Goal: Use online tool/utility: Utilize a website feature to perform a specific function

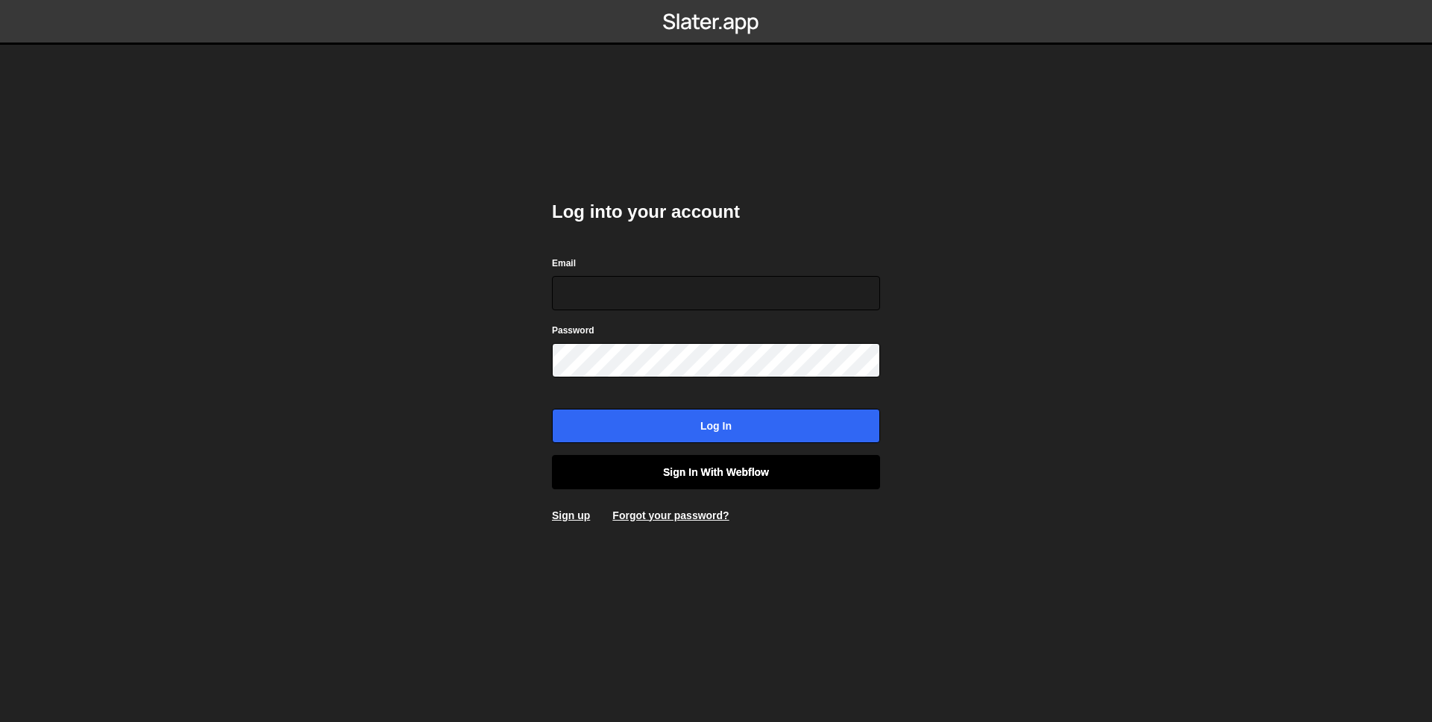
click at [702, 477] on link "Sign in with Webflow" at bounding box center [716, 472] width 328 height 34
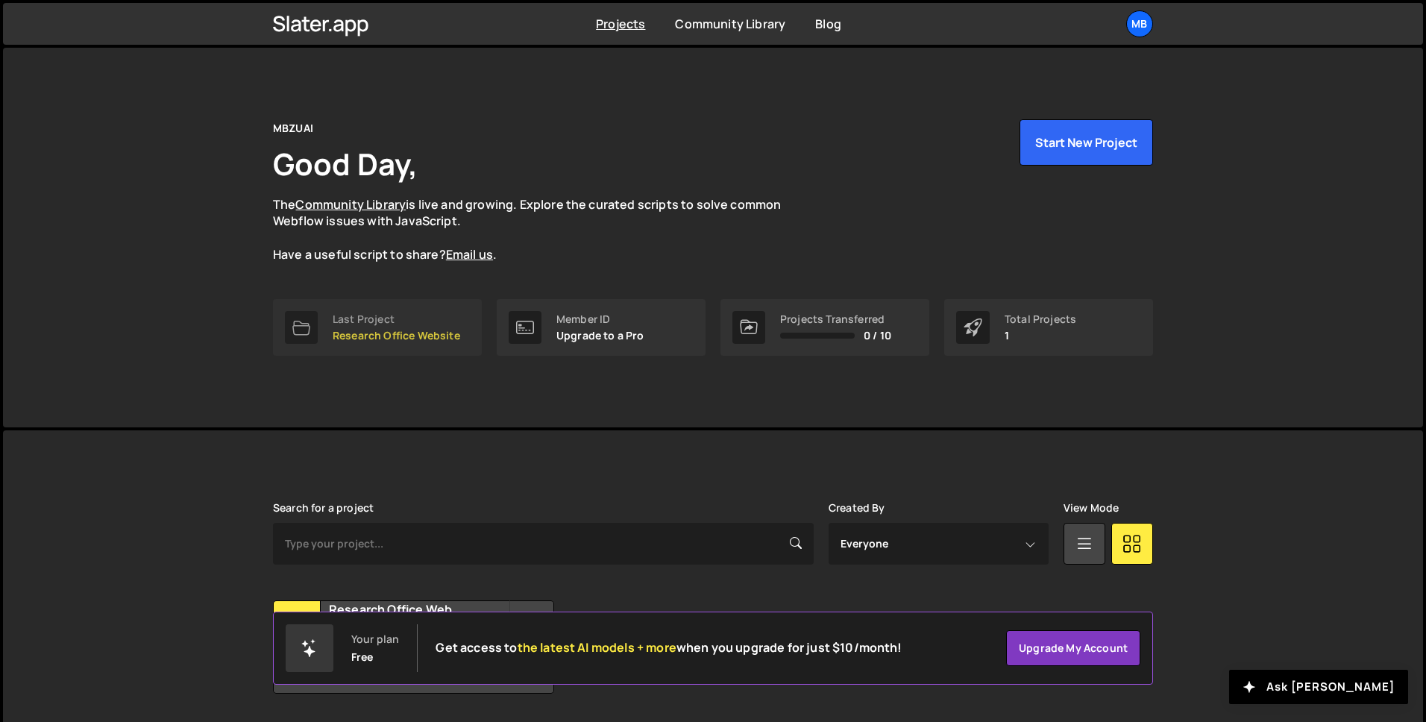
click at [395, 330] on p "Research Office Website" at bounding box center [397, 336] width 128 height 12
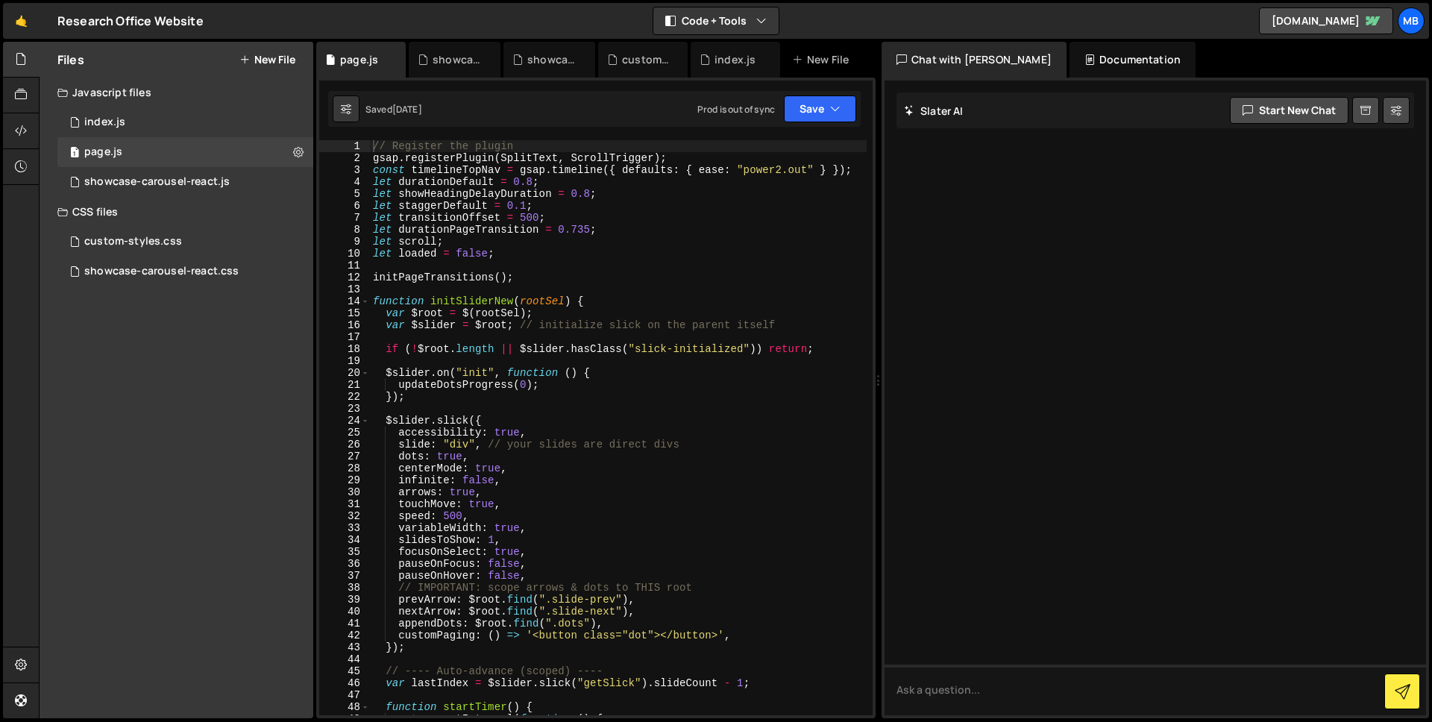
type textarea "updateDotsProgress(0);"
click at [580, 386] on div "// Register the plugin gsap . registerPlugin ( SplitText , ScrollTrigger ) ; co…" at bounding box center [618, 439] width 497 height 599
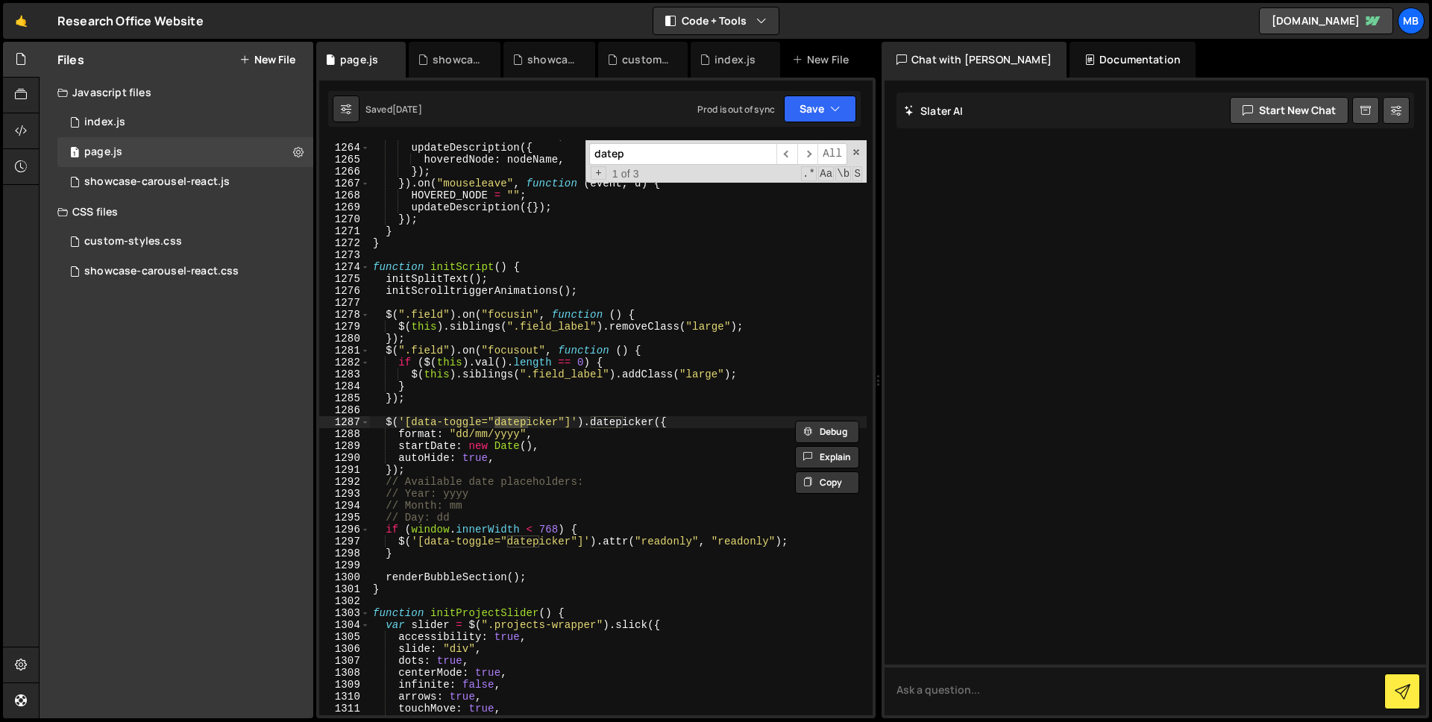
scroll to position [16245, 0]
type input "datepi"
click at [172, 131] on div "1 index.js 0" at bounding box center [185, 122] width 256 height 30
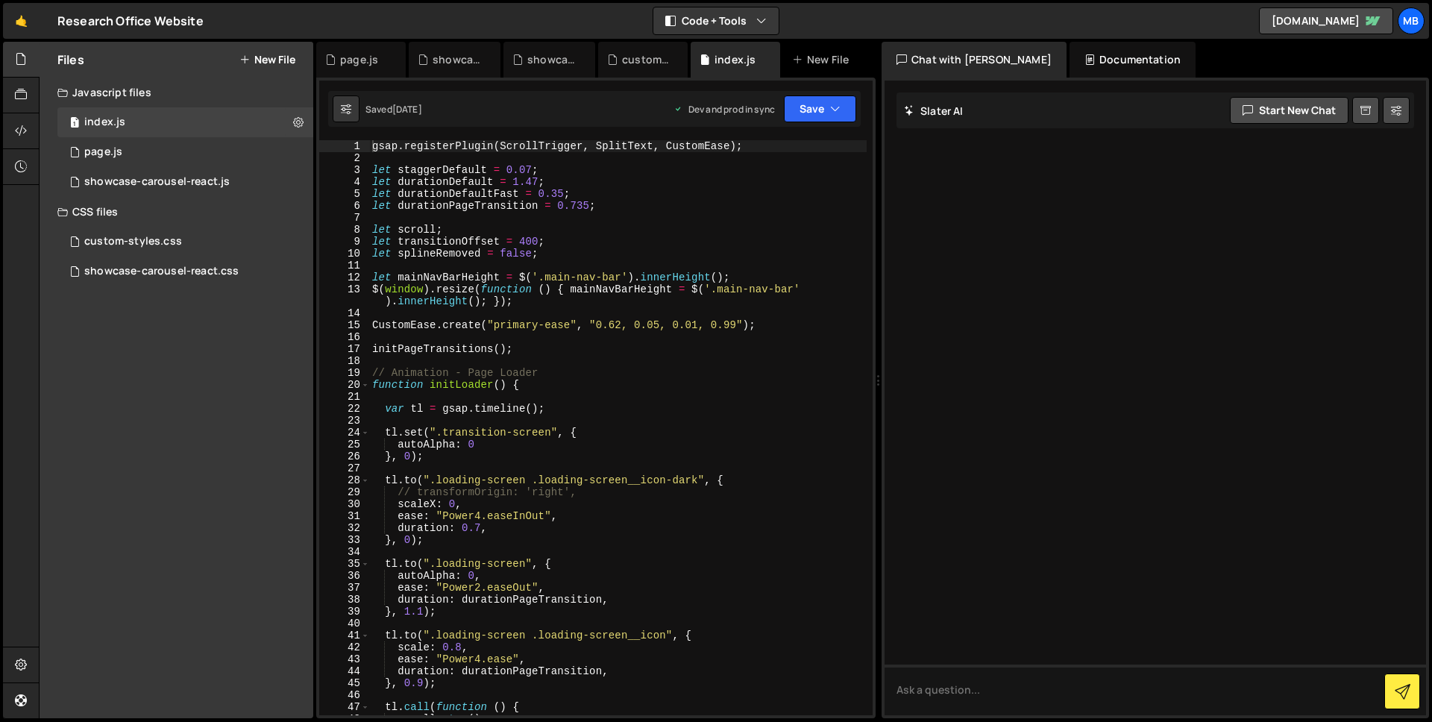
click at [605, 222] on div "gsap . registerPlugin ( ScrollTrigger , SplitText , CustomEase ) ; let staggerD…" at bounding box center [618, 439] width 498 height 599
type textarea "f"
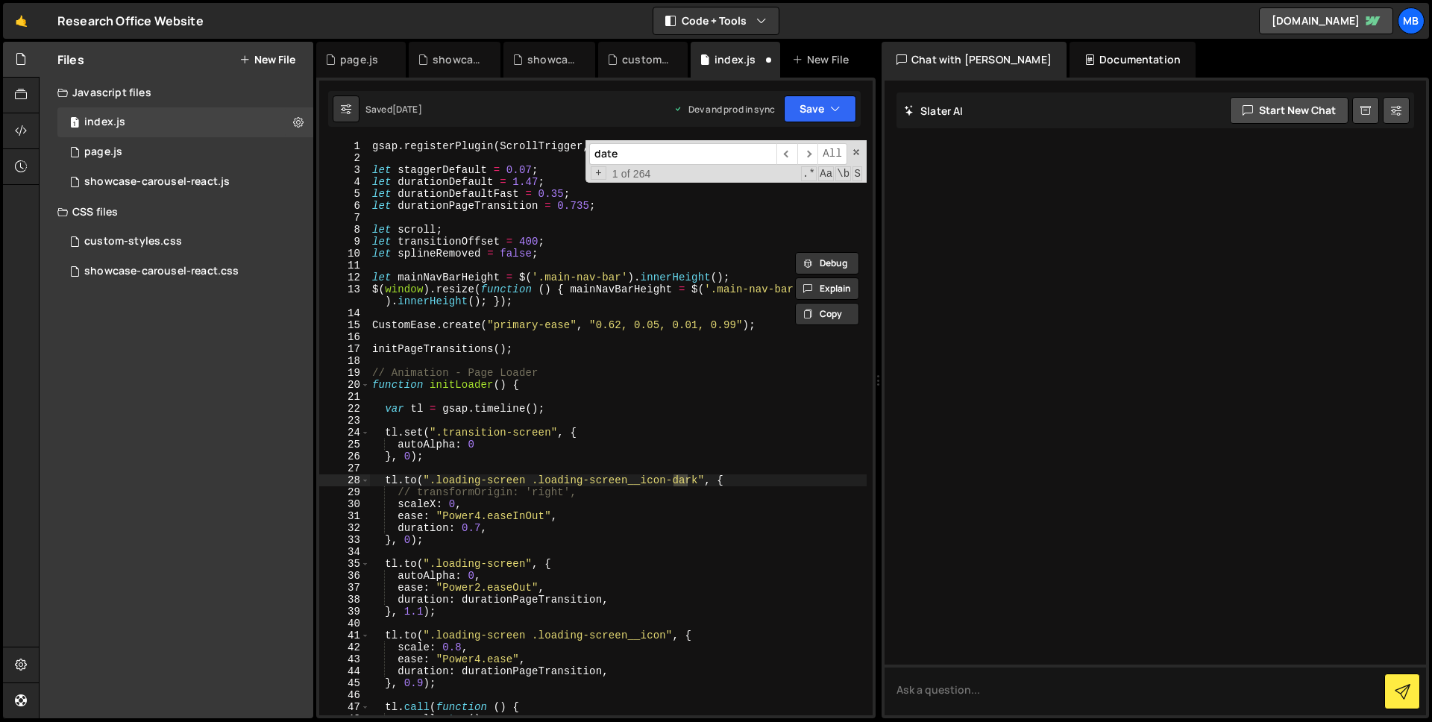
scroll to position [1455, 0]
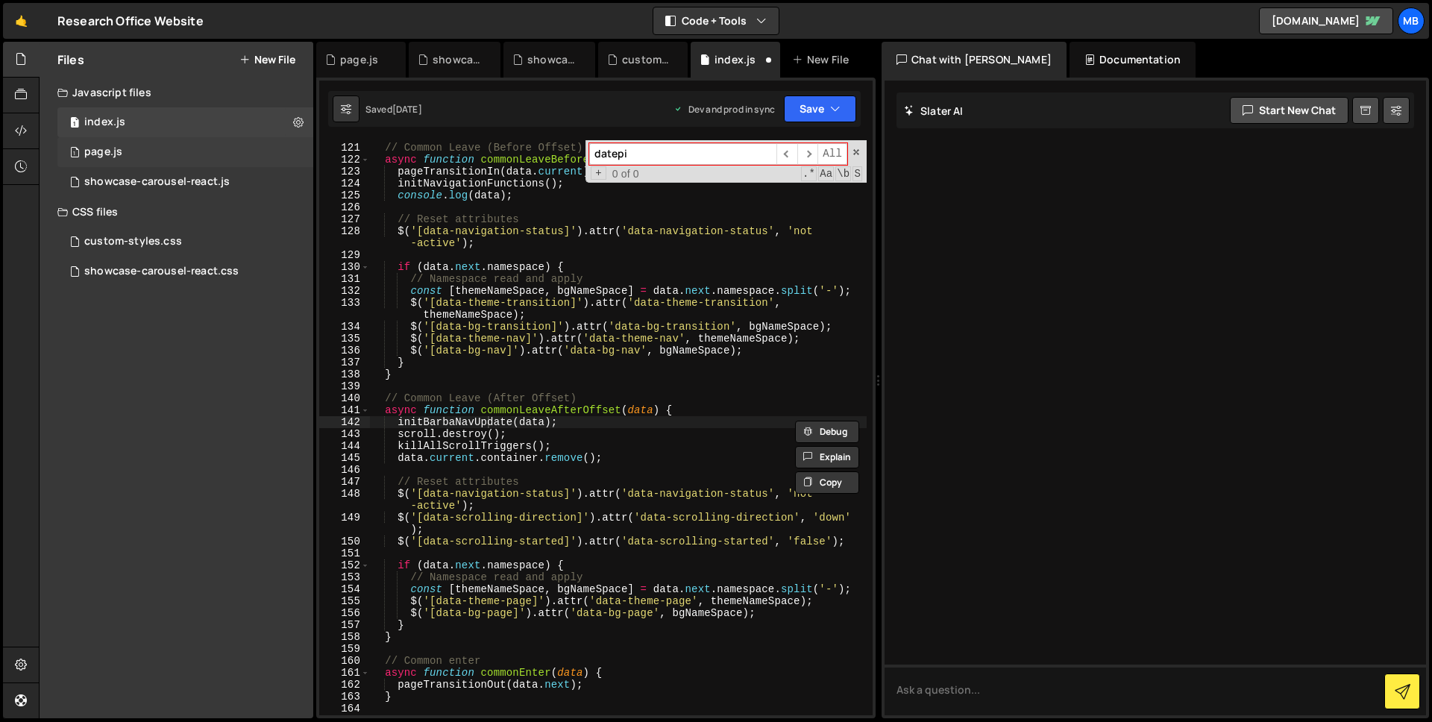
type input "datepi"
drag, startPoint x: 160, startPoint y: 157, endPoint x: 314, endPoint y: 167, distance: 154.0
click at [160, 157] on div "1 page.js 0" at bounding box center [185, 152] width 256 height 30
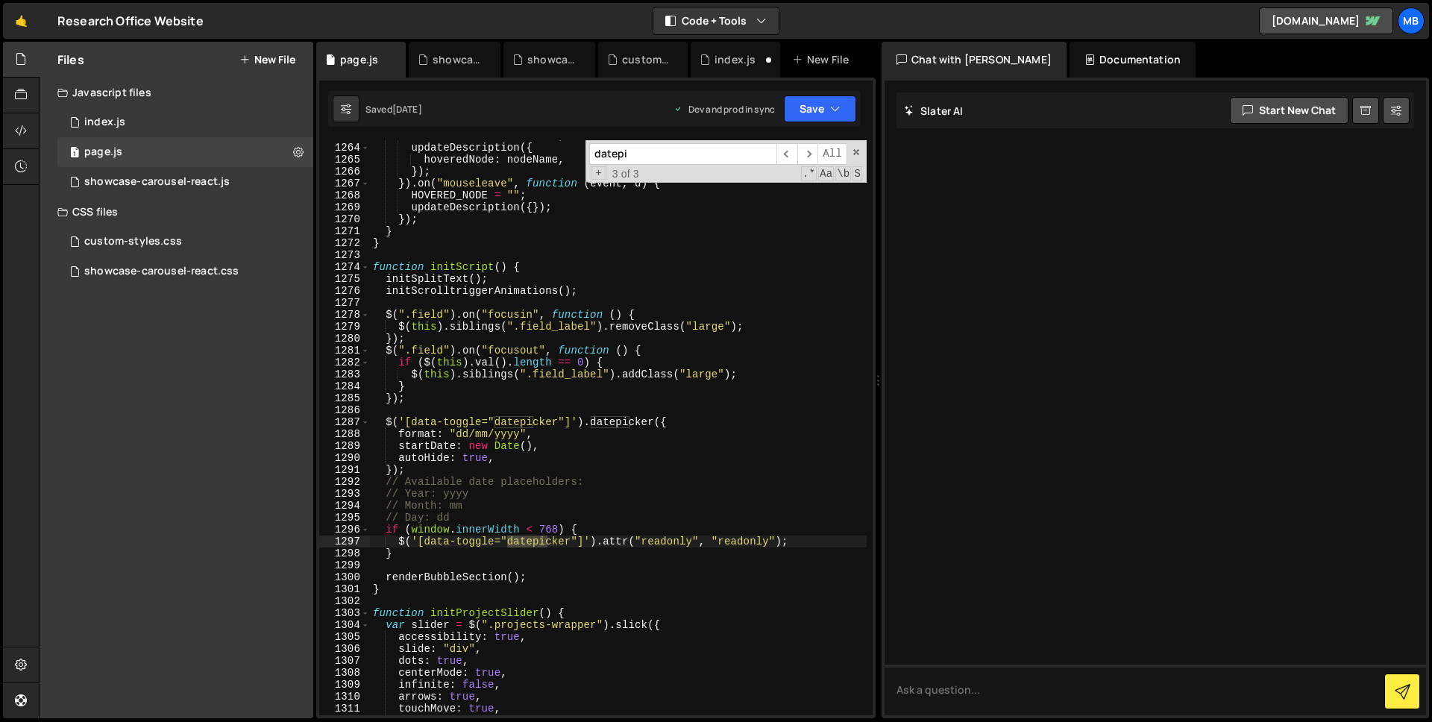
click at [654, 153] on input "datepi" at bounding box center [682, 154] width 187 height 22
click at [681, 148] on input "datepi" at bounding box center [682, 154] width 187 height 22
click at [650, 151] on input "datepi" at bounding box center [682, 154] width 187 height 22
type textarea "function initScript() {"
click at [461, 265] on div "HOVERED_NODE = nodeName ; updateDescription ({ hoveredNode : nodeName , }) ; })…" at bounding box center [618, 429] width 497 height 599
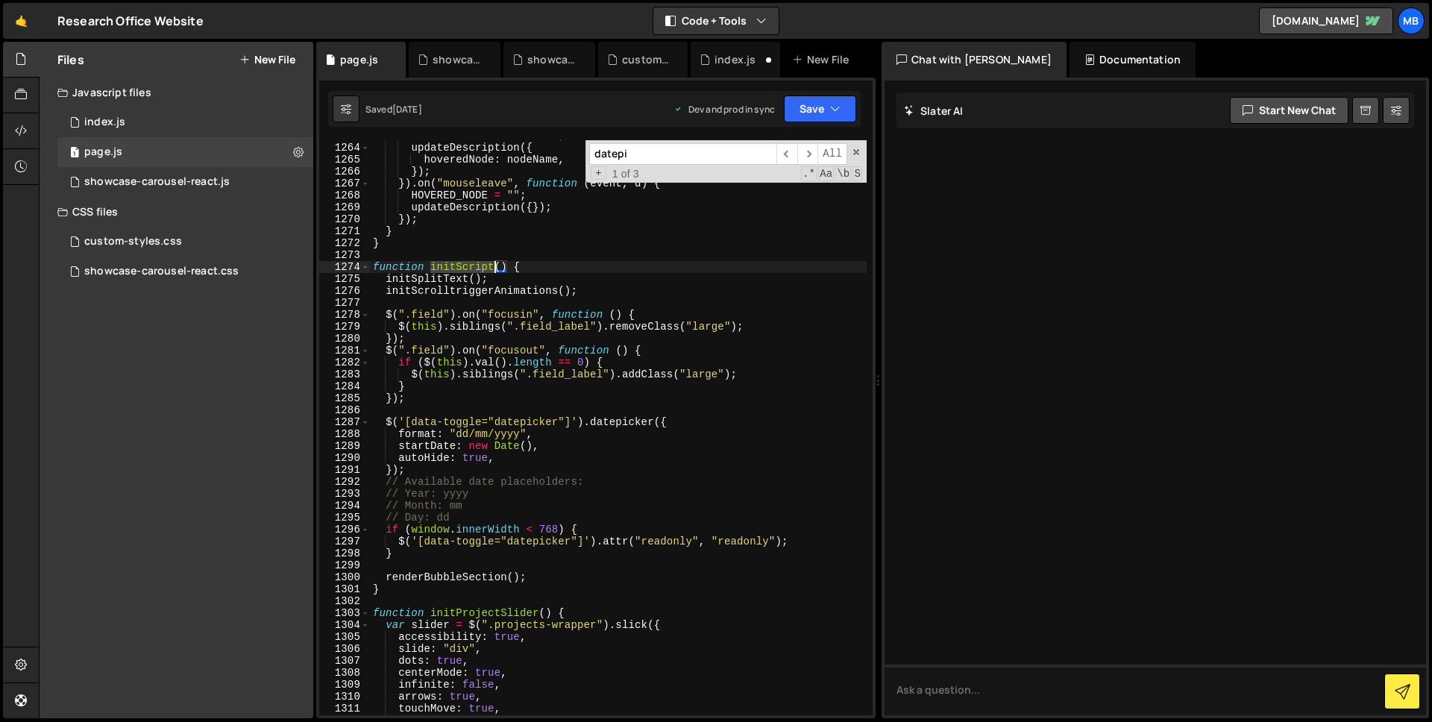
click at [461, 265] on div "HOVERED_NODE = nodeName ; updateDescription ({ hoveredNode : nodeName , }) ; })…" at bounding box center [618, 429] width 497 height 599
click at [636, 157] on input "datepi" at bounding box center [682, 154] width 187 height 22
paste input "initScript"
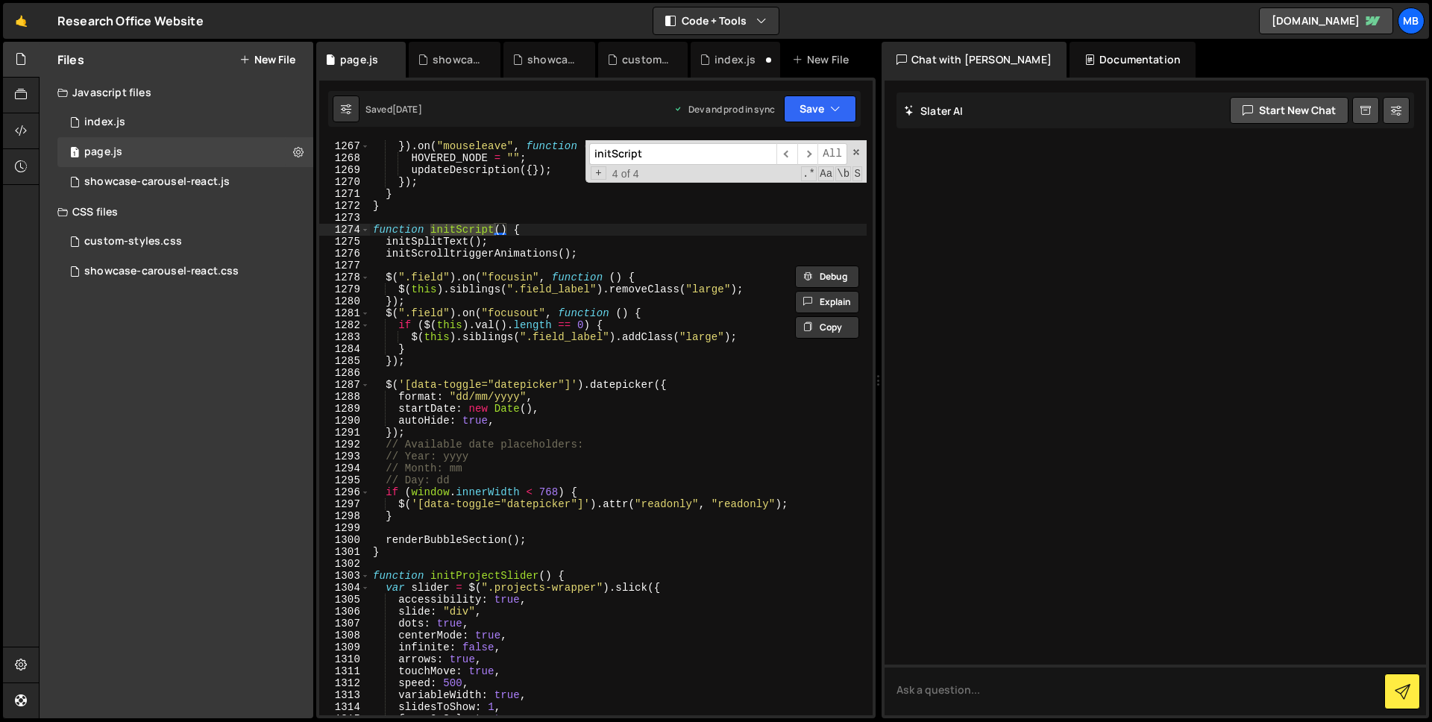
scroll to position [16281, 0]
type input "initScript"
click at [480, 408] on div "}) ; }) . on ( "mouseleave" , function ( event , d ) { HOVERED_NODE = "" ; upda…" at bounding box center [618, 427] width 497 height 599
click at [673, 389] on div "}) ; }) . on ( "mouseleave" , function ( event , d ) { HOVERED_NODE = "" ; upda…" at bounding box center [618, 427] width 497 height 599
type textarea "$('[data-toggle="datepicker"]').datepicker({"
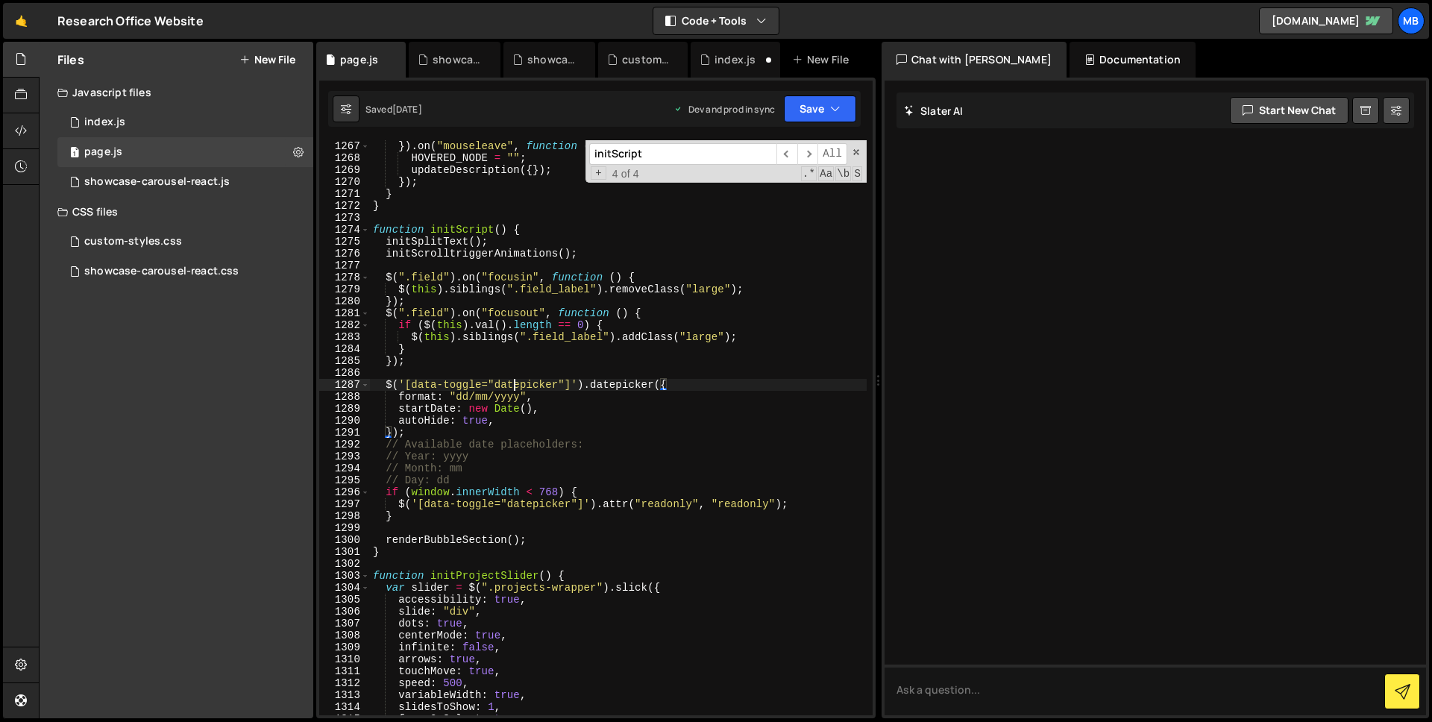
click at [517, 385] on div "}) ; }) . on ( "mouseleave" , function ( event , d ) { HOVERED_NODE = "" ; upda…" at bounding box center [618, 427] width 497 height 599
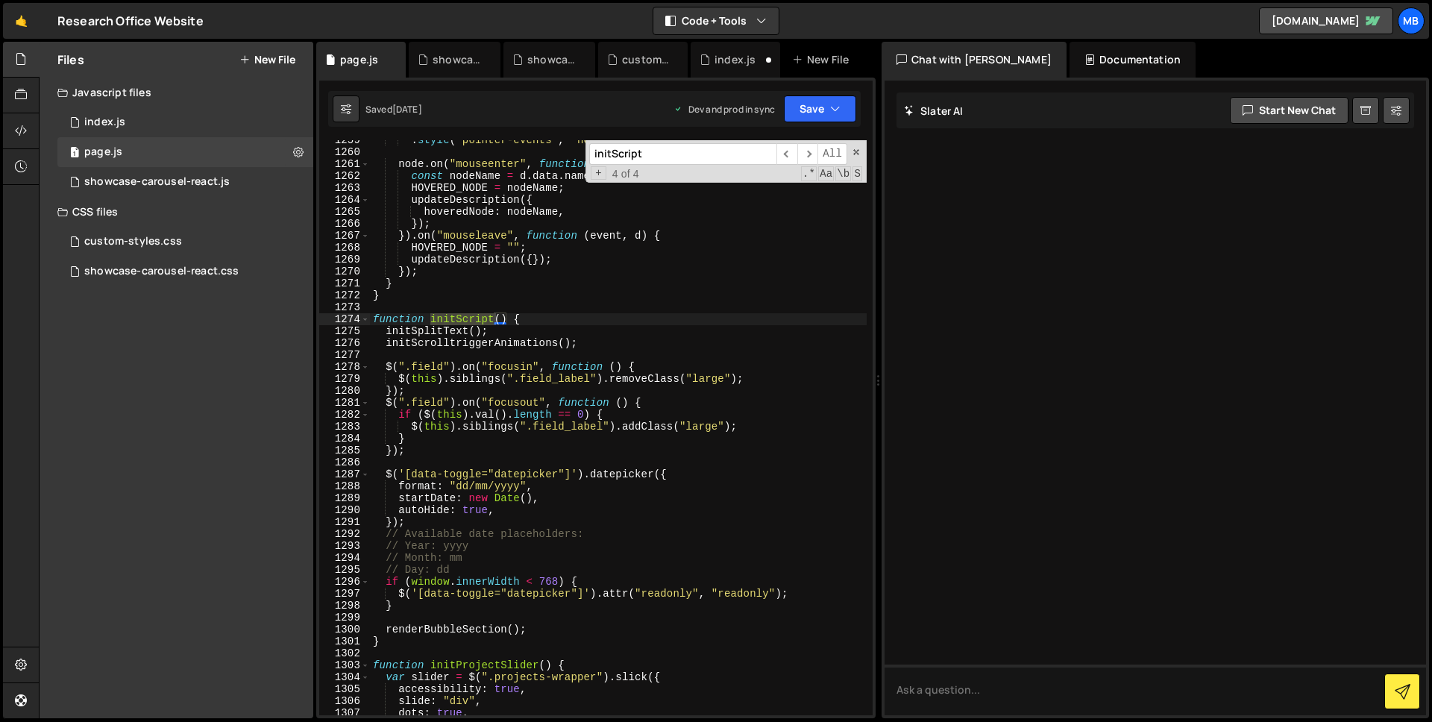
scroll to position [16192, 0]
click at [629, 475] on div ". style ( "pointer-events" , "none" ) ; node . on ( "mouseenter" , function ( e…" at bounding box center [618, 433] width 497 height 599
click at [626, 478] on div ". style ( "pointer-events" , "none" ) ; node . on ( "mouseenter" , function ( e…" at bounding box center [618, 433] width 497 height 599
type input "datepicker"
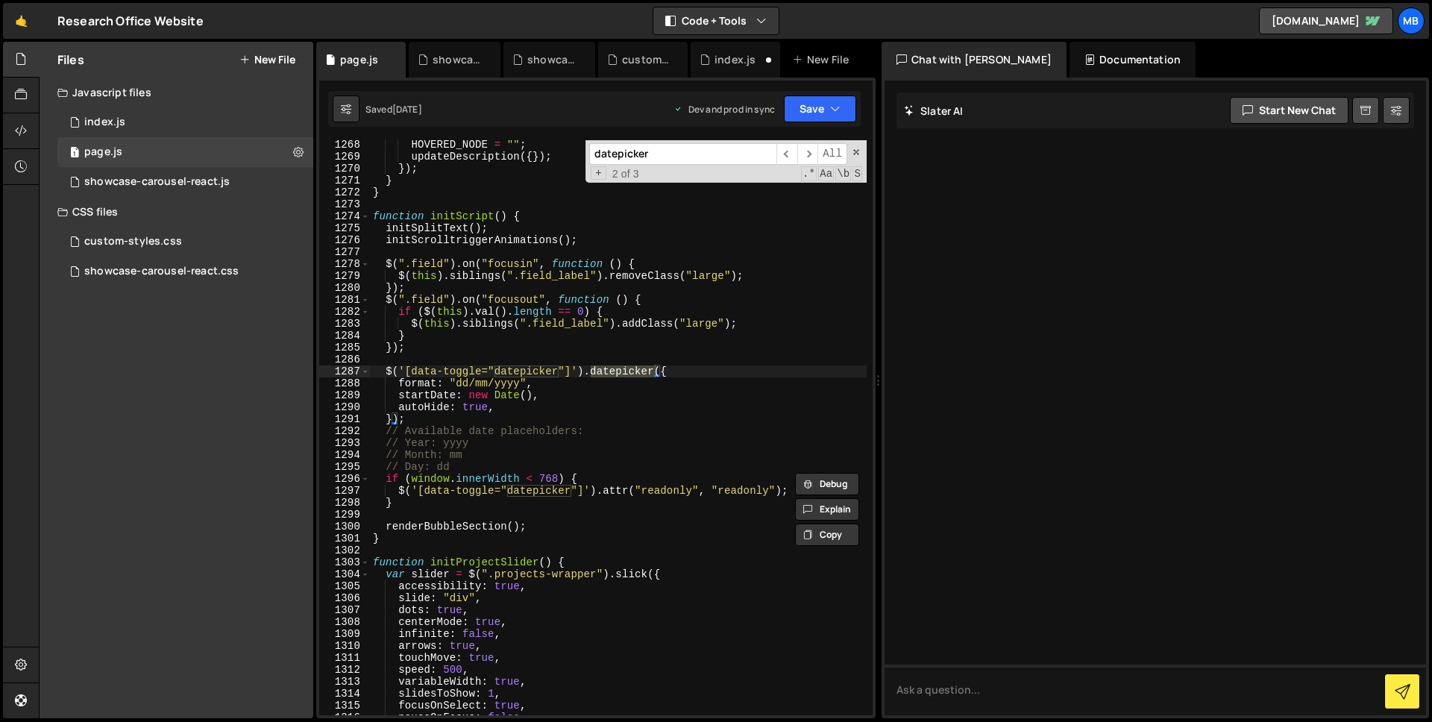
scroll to position [16332, 0]
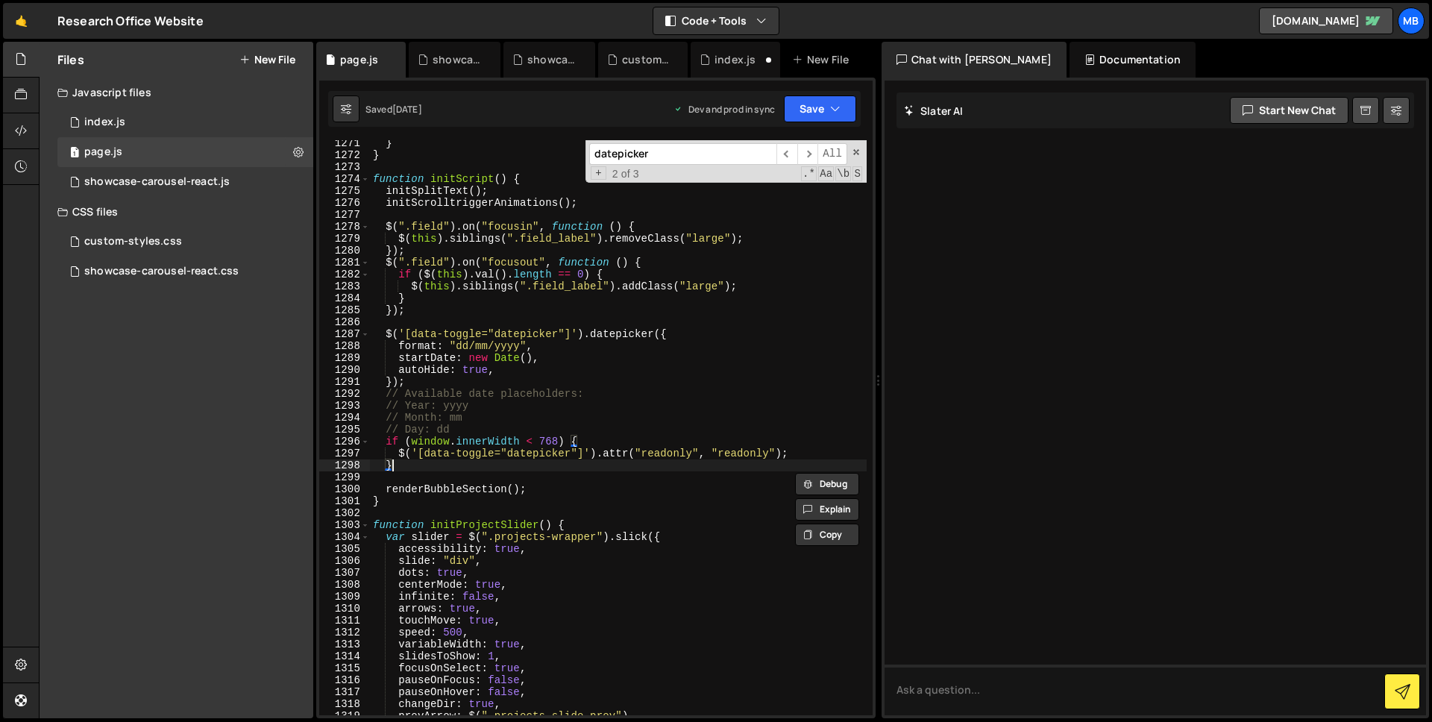
click at [419, 469] on div "} } function initScript ( ) { initSplitText ( ) ; initScrolltriggerAnimations (…" at bounding box center [618, 436] width 497 height 599
click at [461, 448] on div "} } function initScript ( ) { initSplitText ( ) ; initScrolltriggerAnimations (…" at bounding box center [618, 436] width 497 height 599
type textarea "$('[data-toggle="datepicker"]').attr("readonly", "readonly");"
